Goal: Navigation & Orientation: Understand site structure

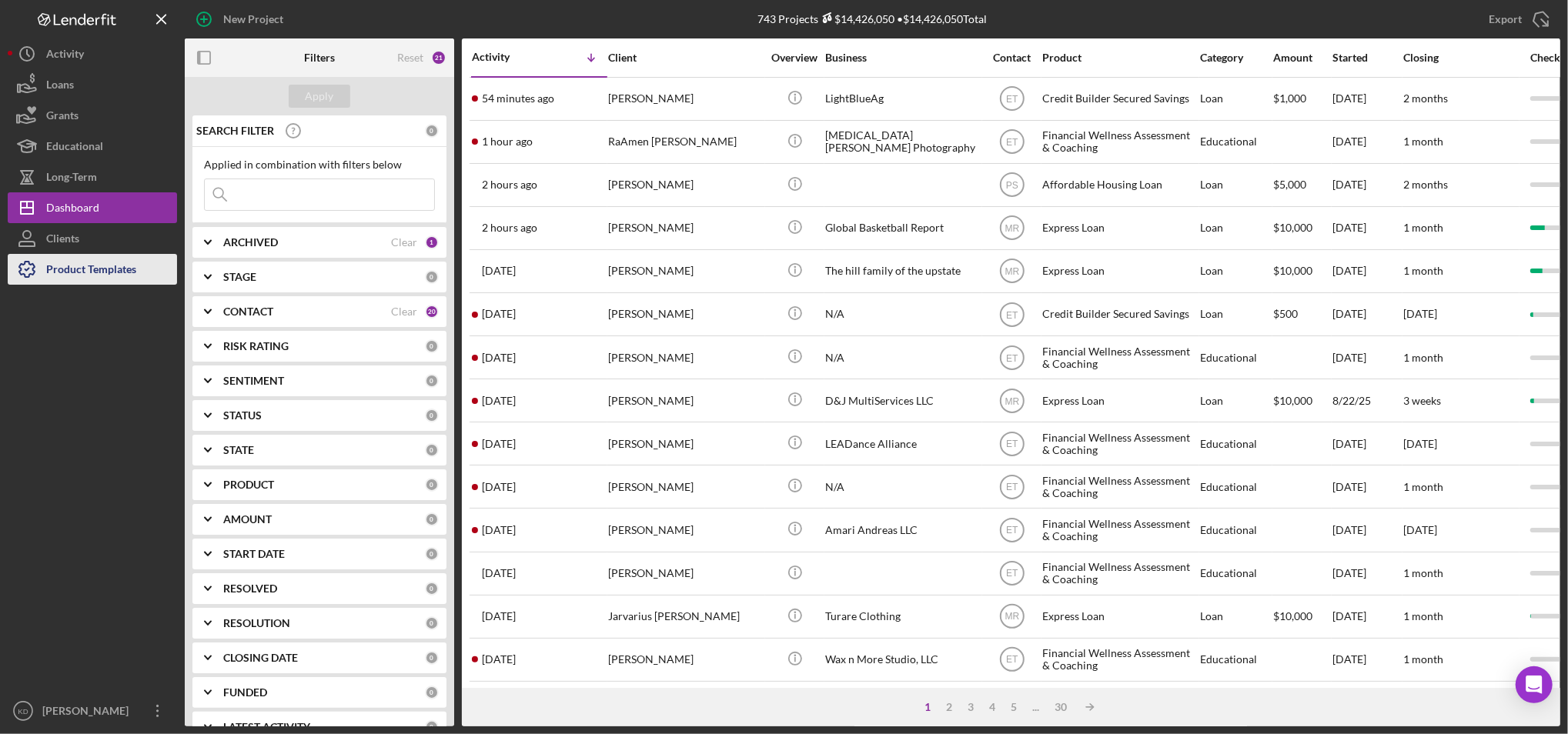
click at [111, 261] on div "Product Templates" at bounding box center [91, 271] width 90 height 35
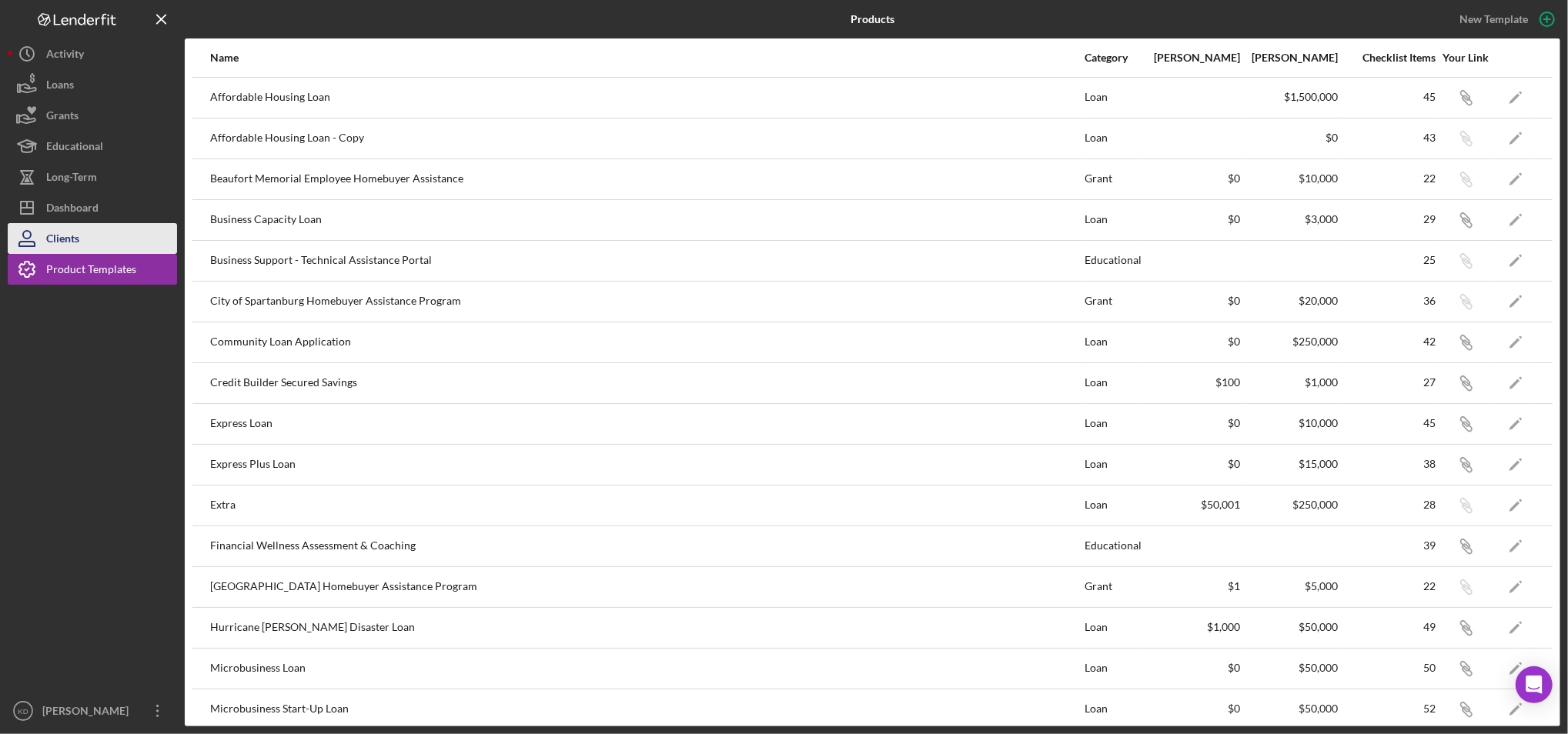
click at [51, 245] on div "Clients" at bounding box center [63, 241] width 33 height 35
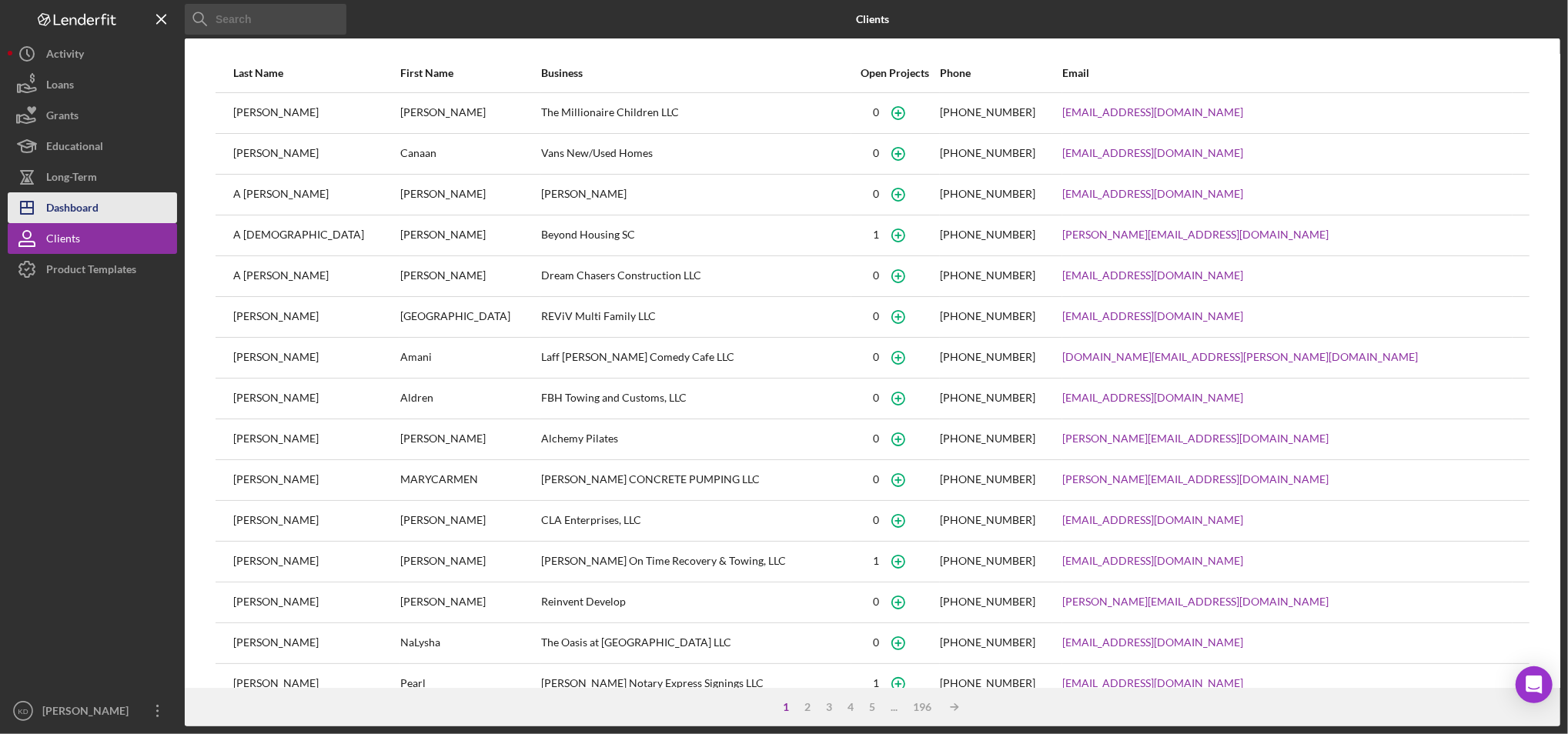
click at [55, 215] on div "Dashboard" at bounding box center [72, 210] width 52 height 35
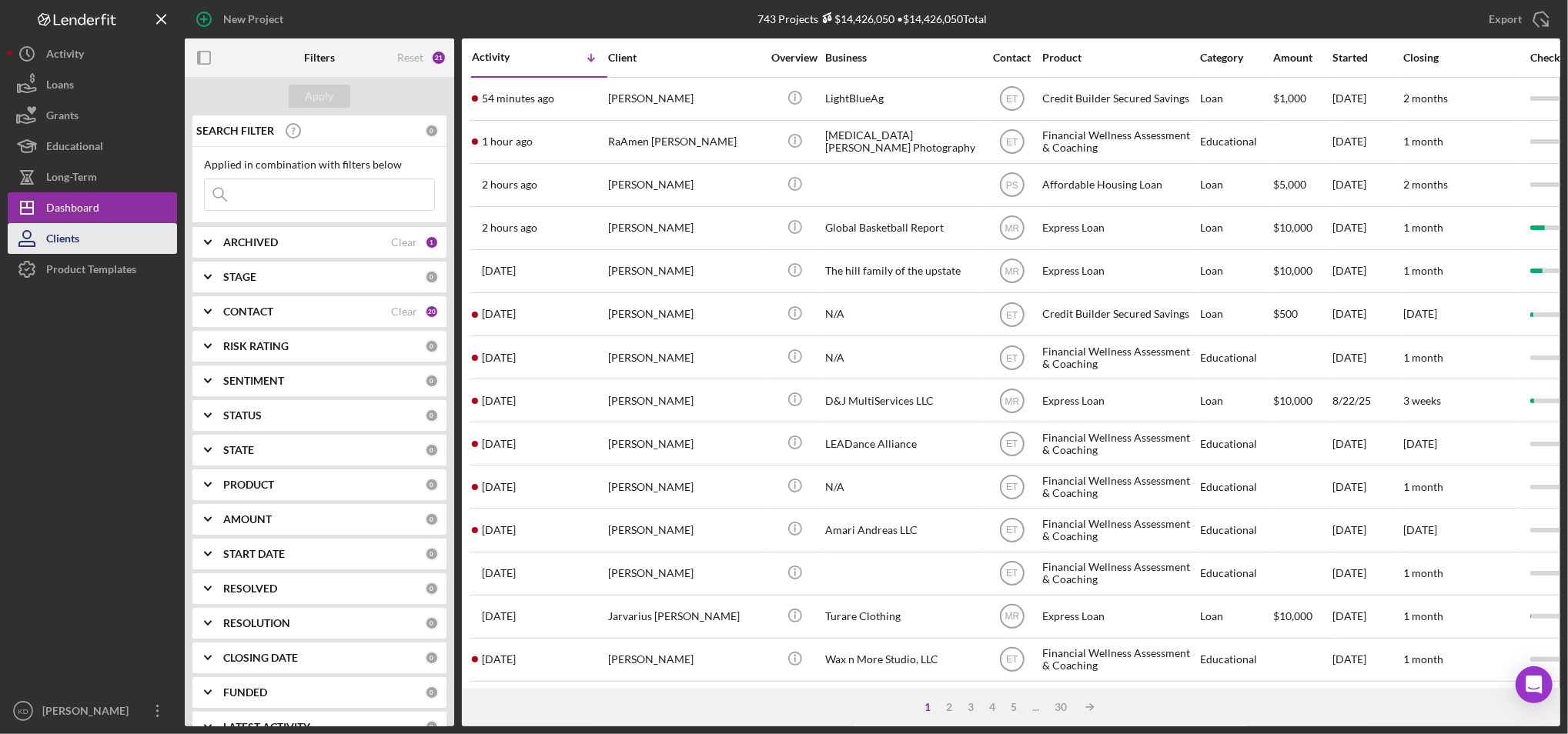
click at [102, 241] on button "Clients" at bounding box center [92, 238] width 170 height 31
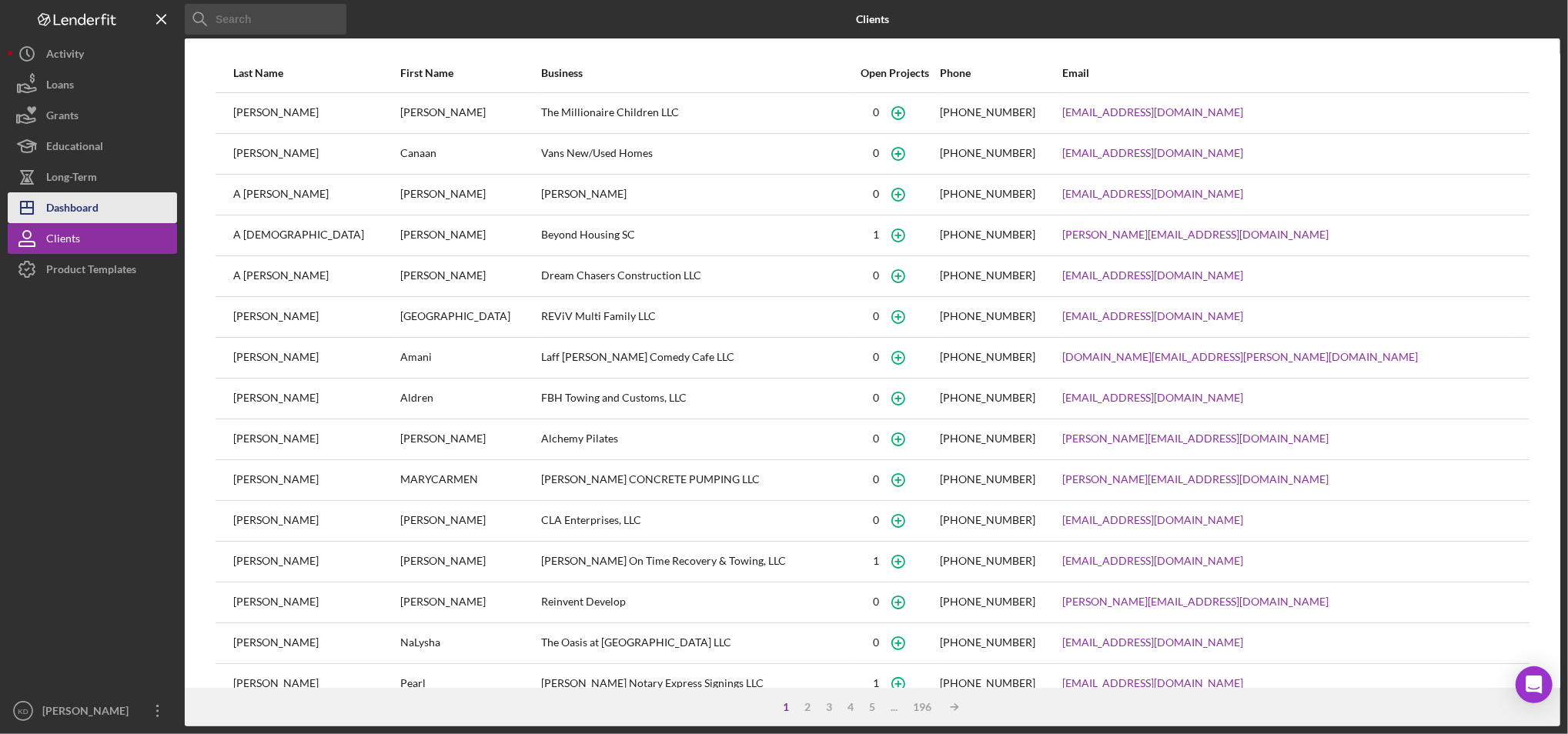
click at [114, 203] on button "Icon/Dashboard Dashboard" at bounding box center [92, 207] width 170 height 31
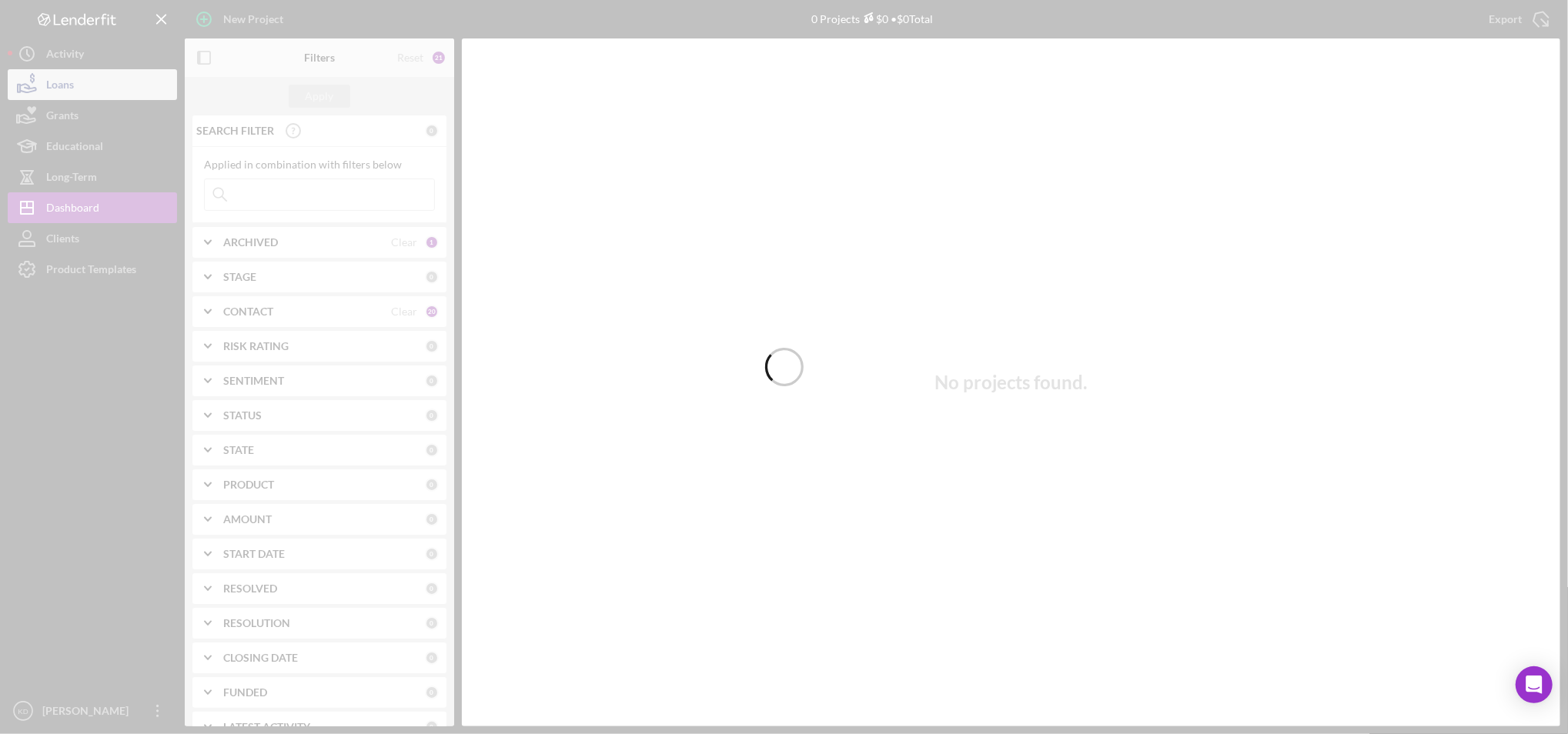
click at [69, 94] on div at bounding box center [784, 367] width 1568 height 734
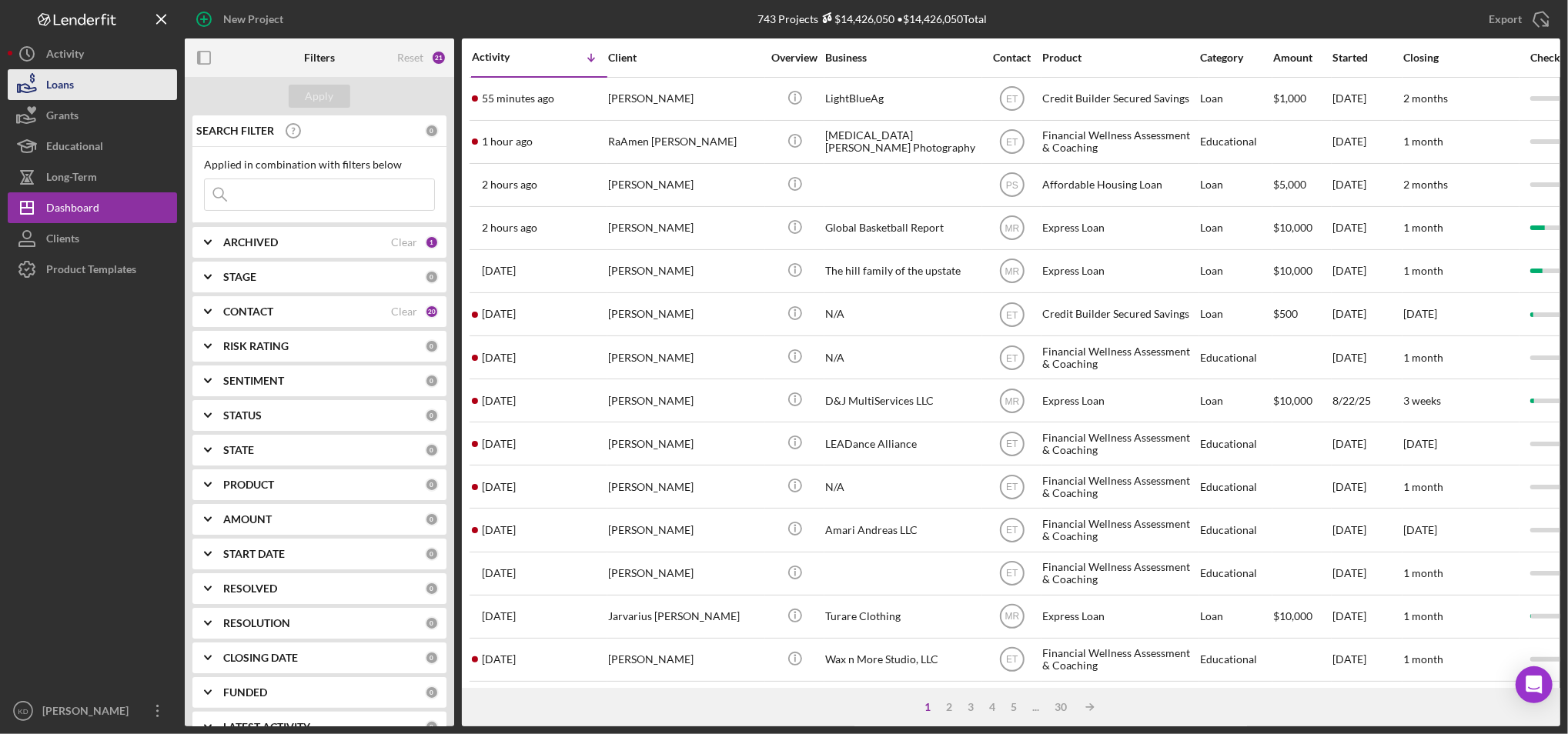
click at [57, 90] on div "Loans" at bounding box center [60, 87] width 28 height 35
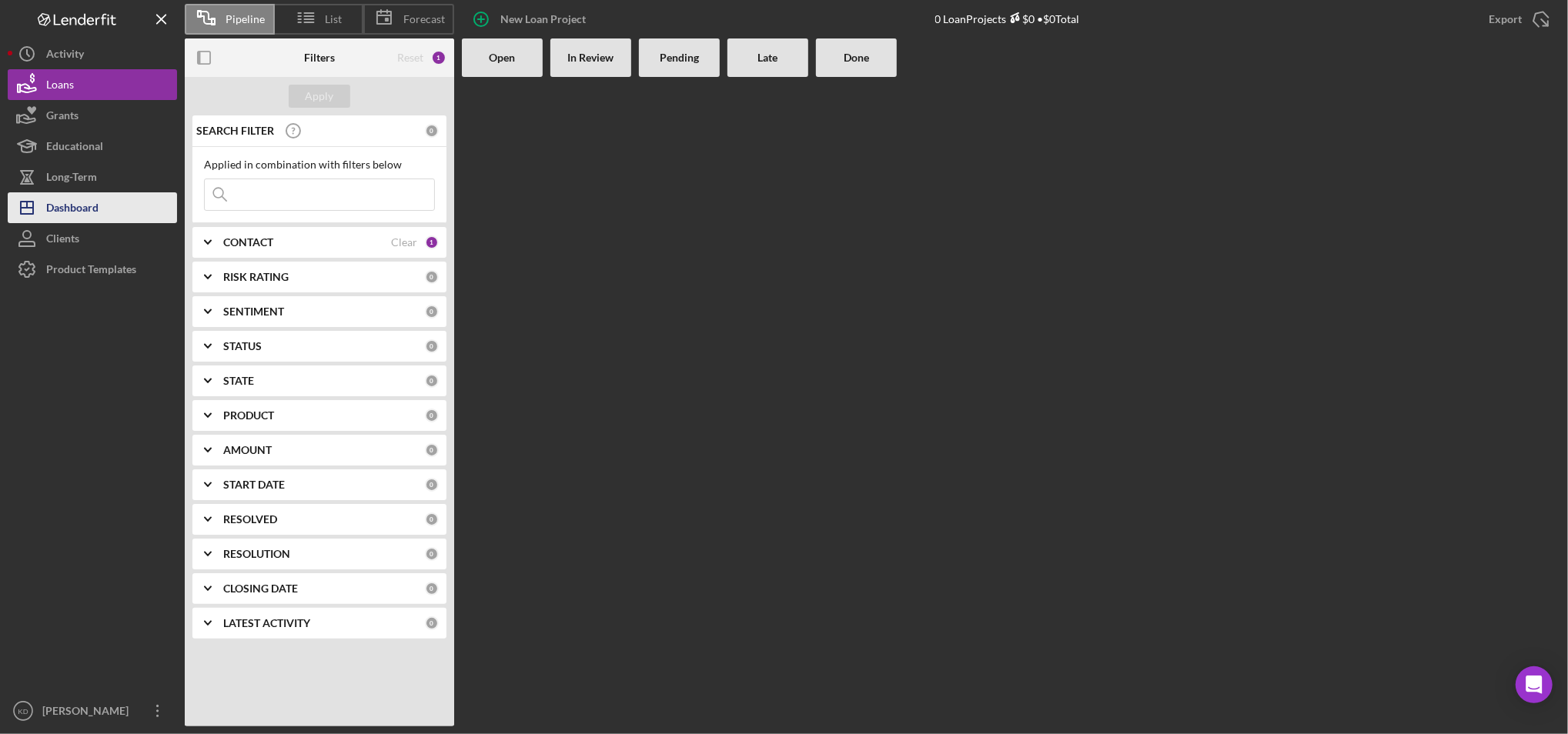
click at [116, 209] on button "Icon/Dashboard Dashboard" at bounding box center [92, 207] width 170 height 31
